Goal: Task Accomplishment & Management: Use online tool/utility

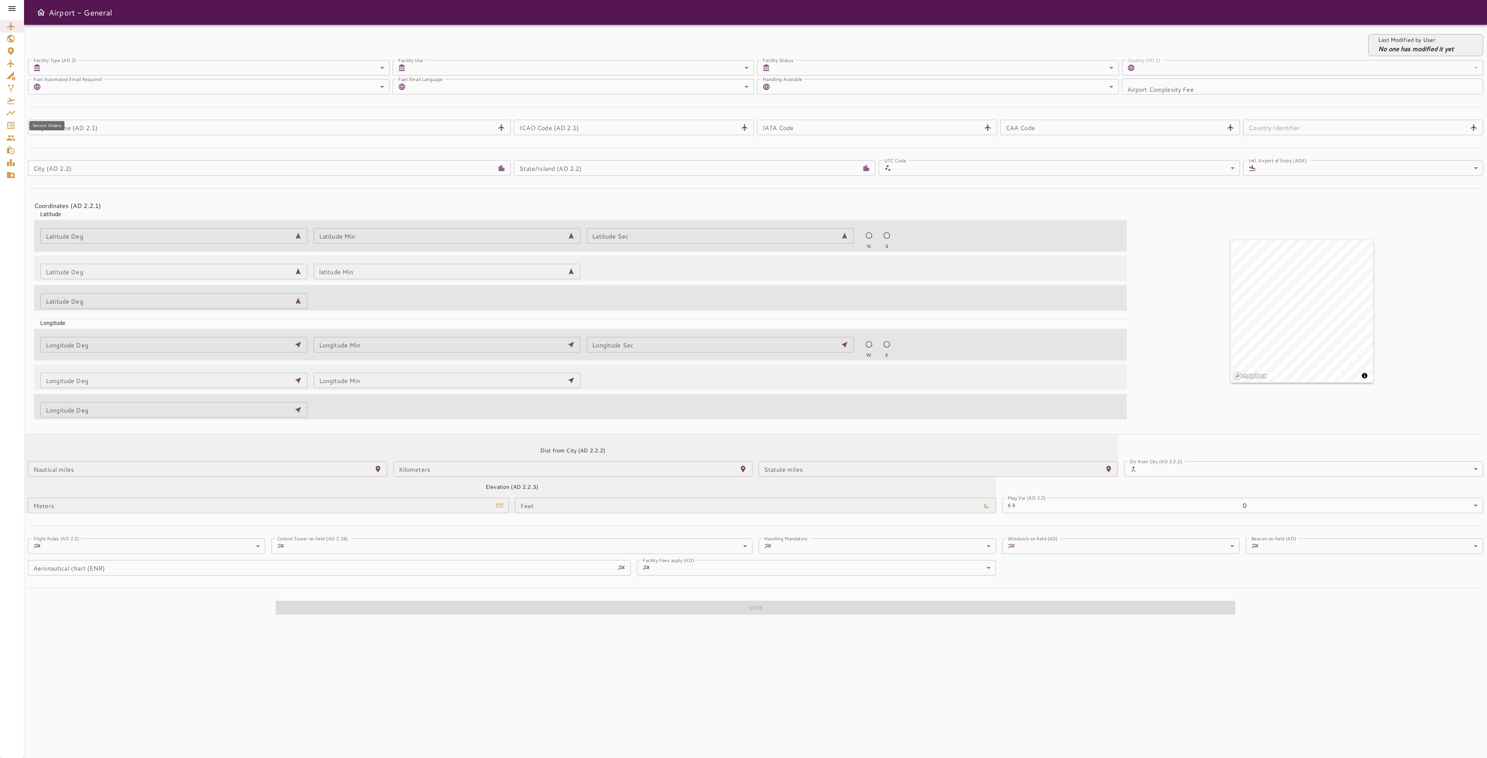
click at [9, 122] on icon "Service Orders" at bounding box center [10, 125] width 7 height 7
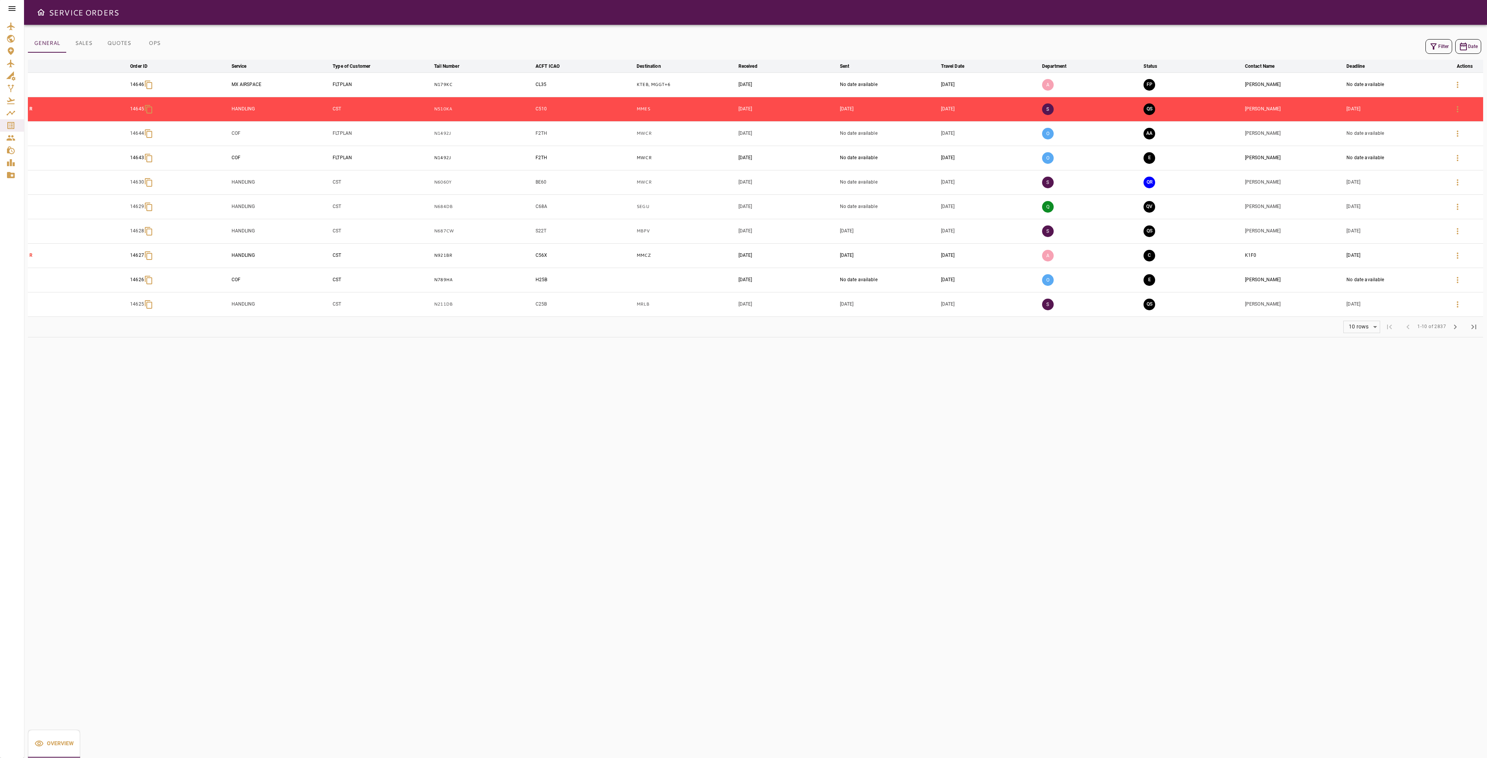
click at [1431, 44] on icon "button" at bounding box center [1433, 46] width 6 height 6
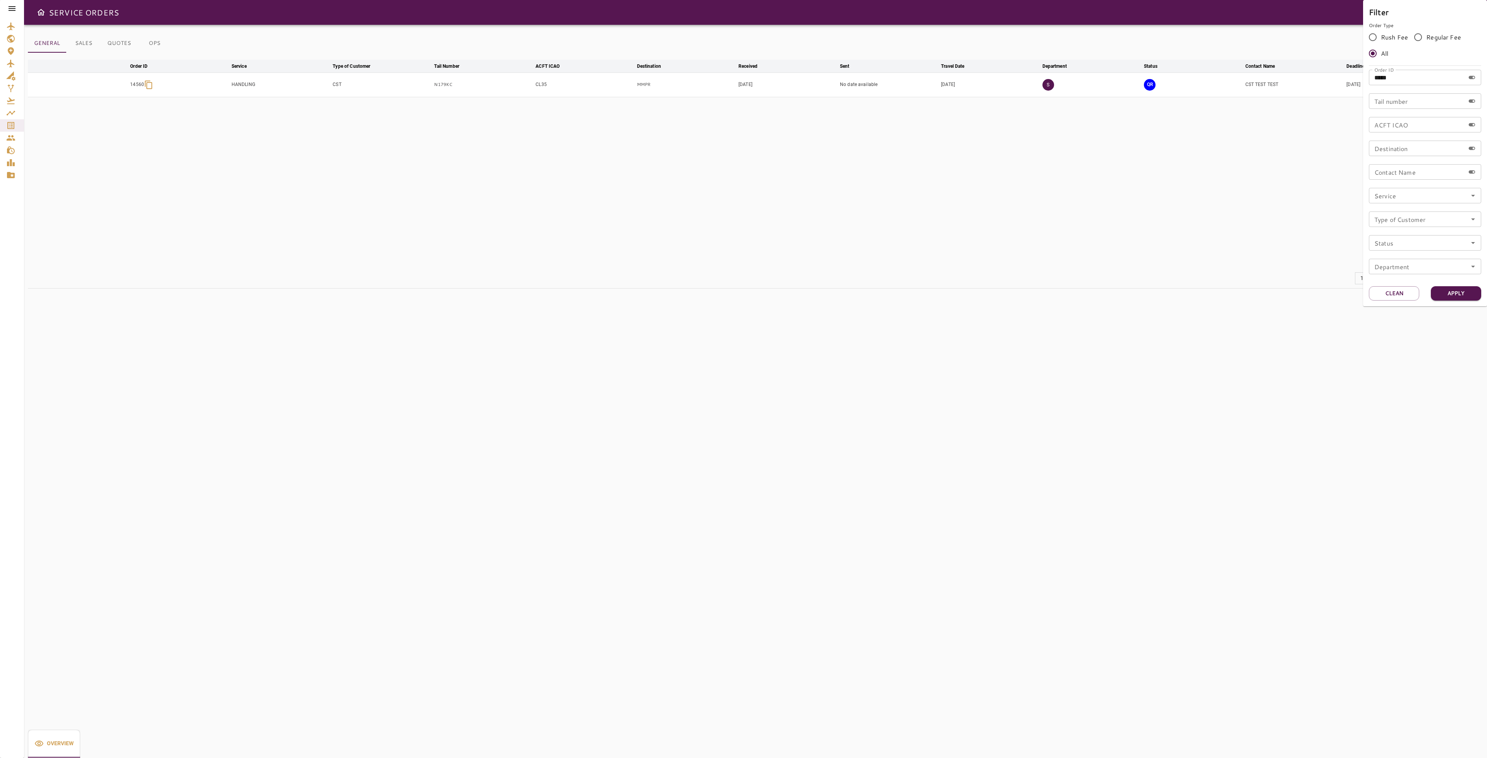
click at [1399, 293] on button "Clean" at bounding box center [1394, 293] width 50 height 14
click at [1398, 101] on input "Tail number" at bounding box center [1417, 100] width 96 height 15
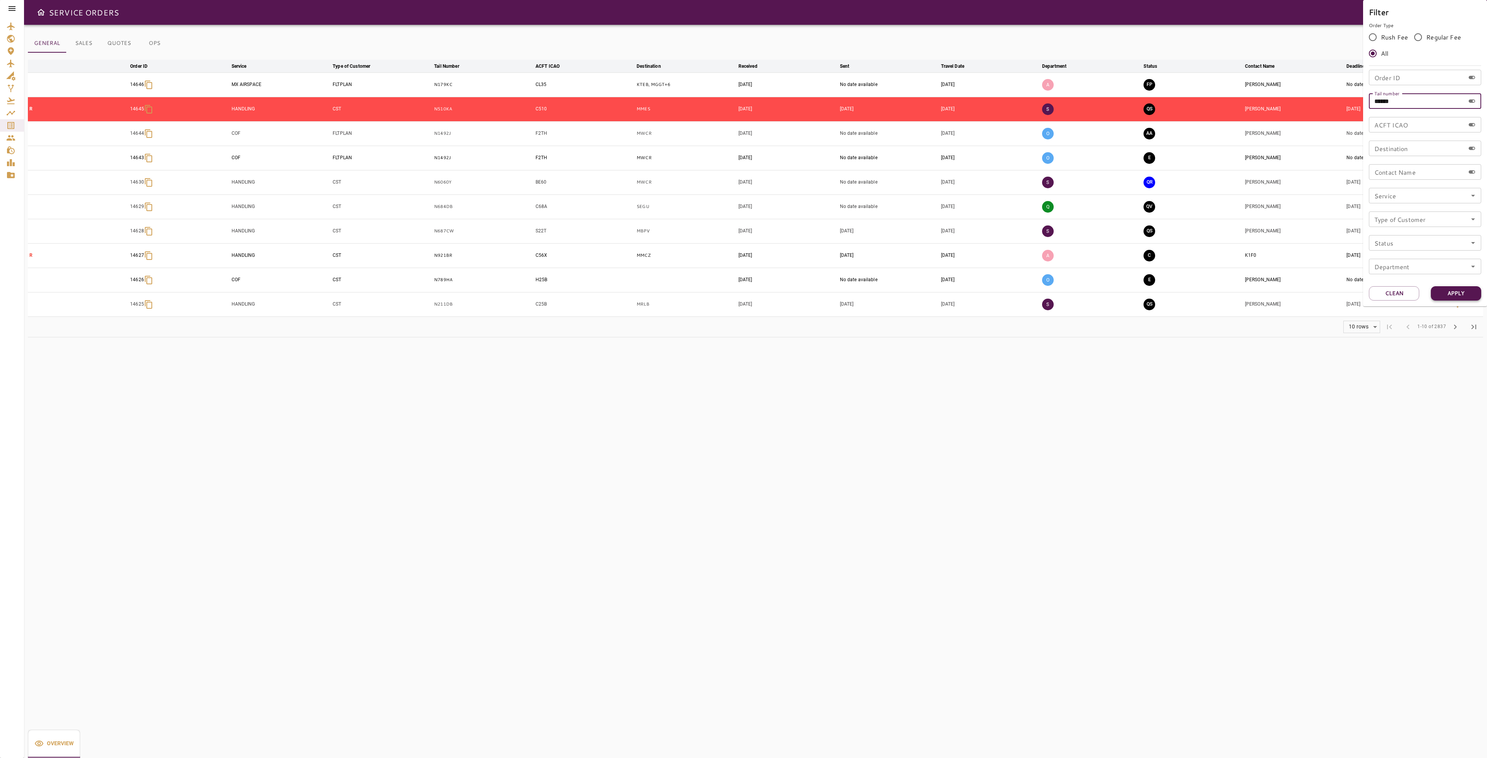
type input "******"
click at [1459, 290] on button "Apply" at bounding box center [1455, 293] width 50 height 14
